Goal: Check status: Check status

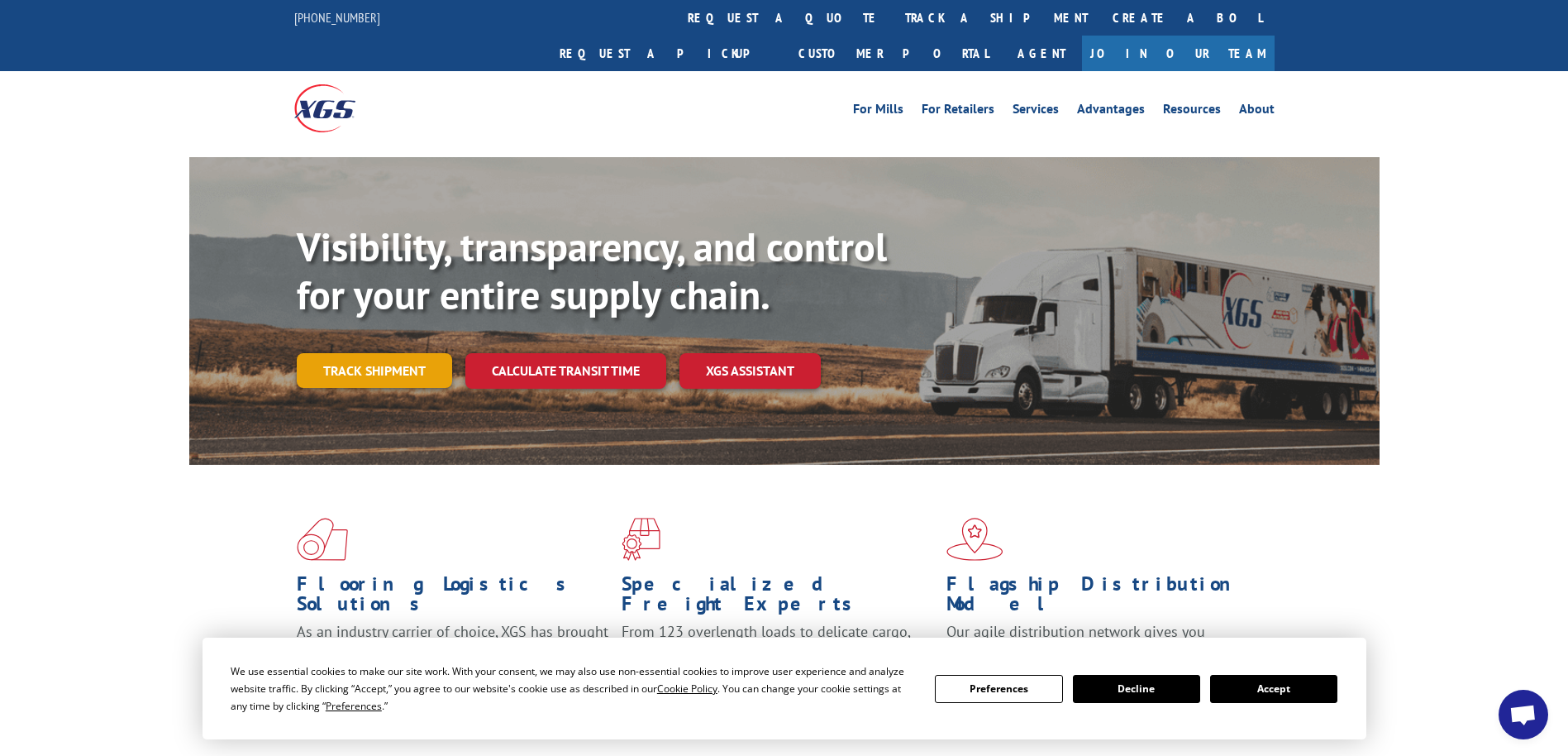
click at [327, 353] on link "Track shipment" at bounding box center [374, 371] width 156 height 35
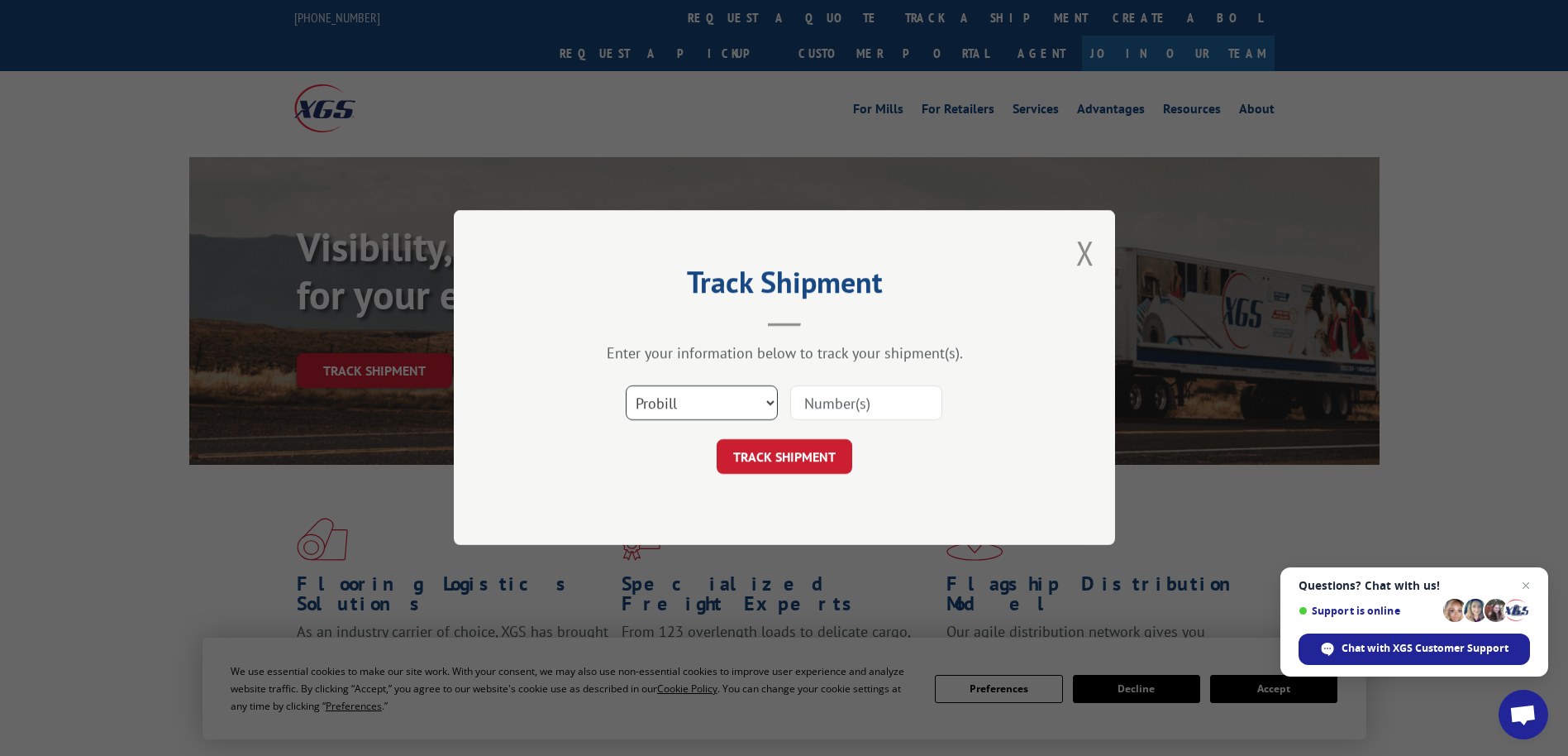
click at [771, 403] on select "Select category... Probill BOL PO" at bounding box center [701, 404] width 152 height 35
select select "bol"
click at [626, 386] on select "Select category... Probill BOL PO" at bounding box center [701, 404] width 152 height 35
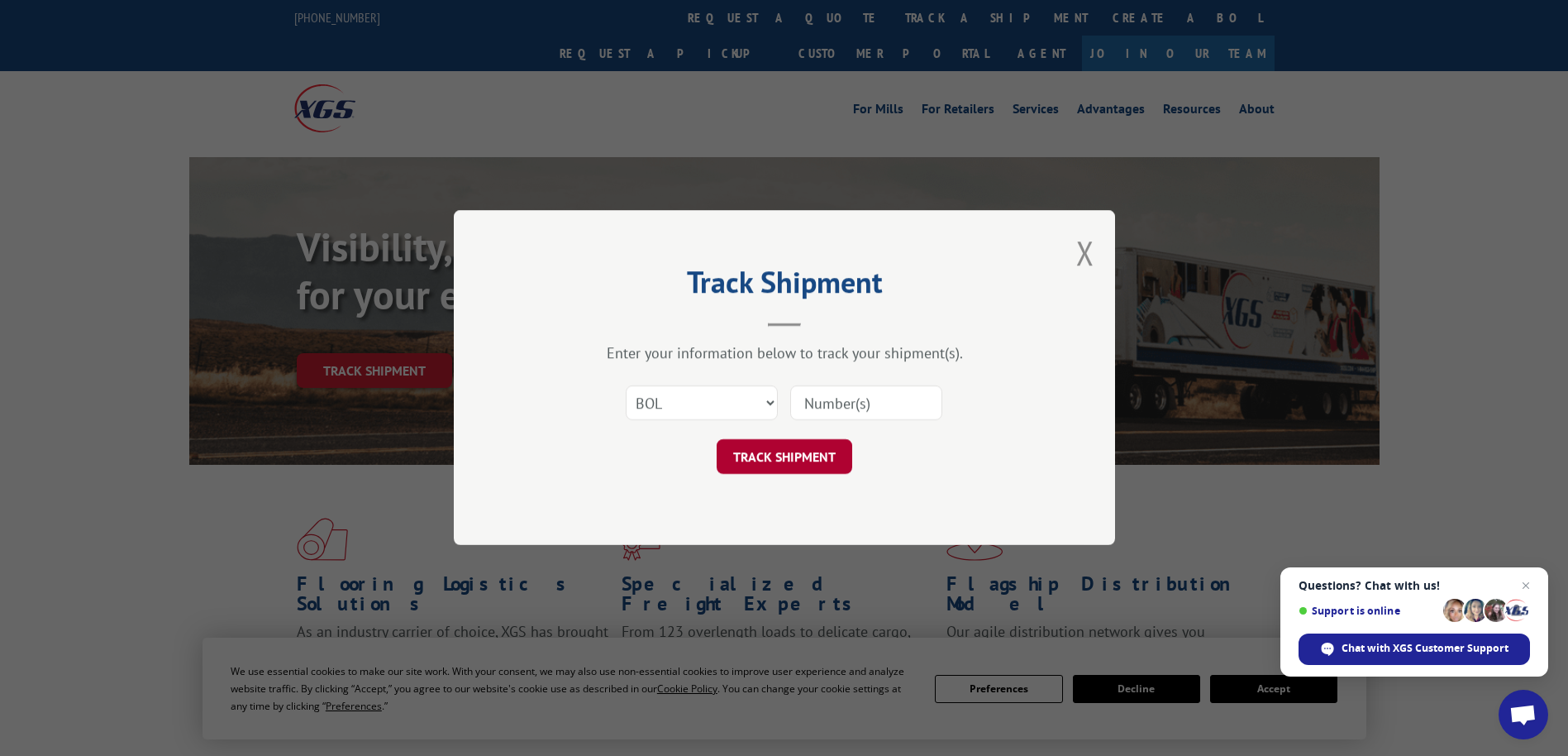
click at [805, 464] on button "TRACK SHIPMENT" at bounding box center [784, 457] width 136 height 35
type input "2843630"
click at [836, 450] on button "TRACK SHIPMENT" at bounding box center [784, 457] width 136 height 35
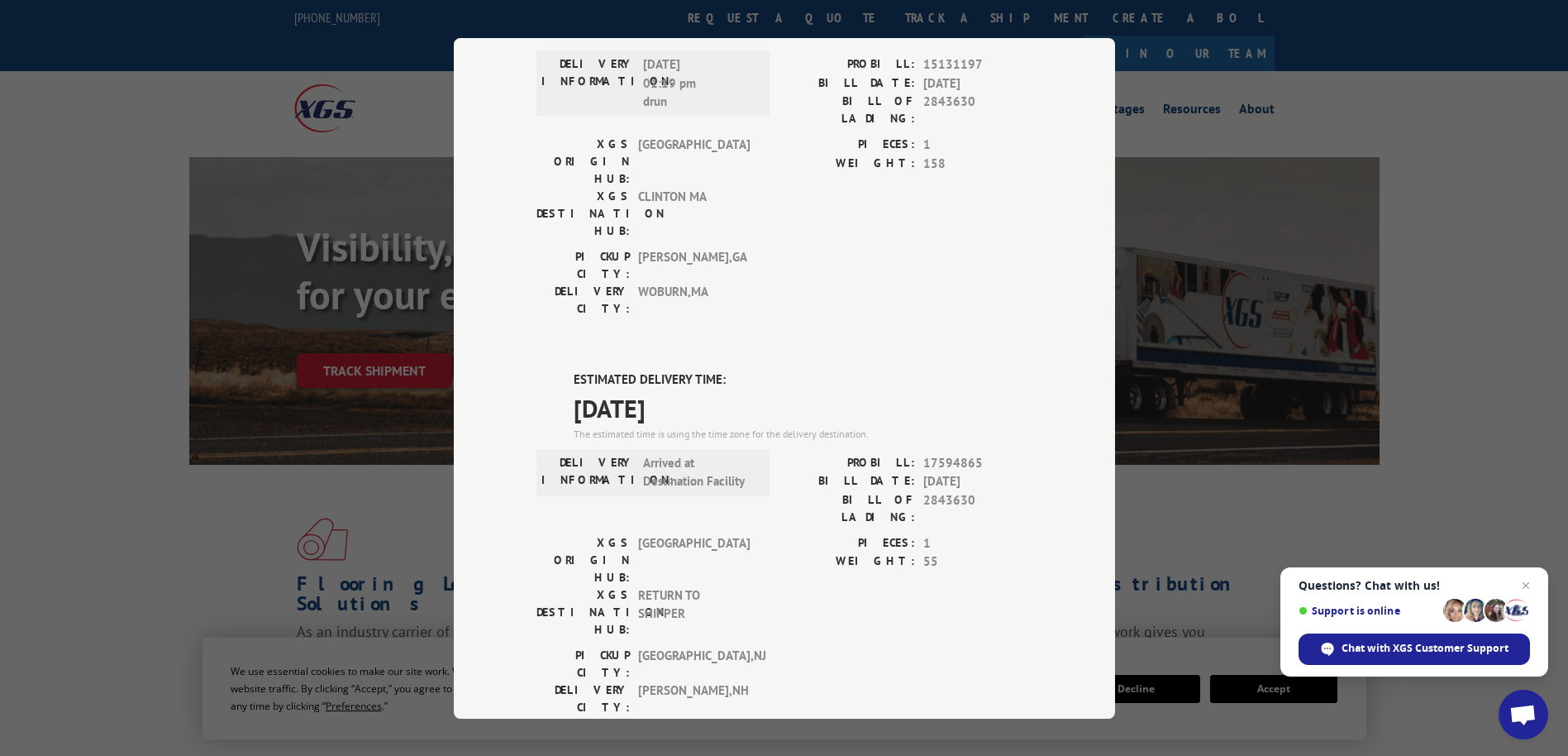
scroll to position [248, 0]
